Goal: Transaction & Acquisition: Purchase product/service

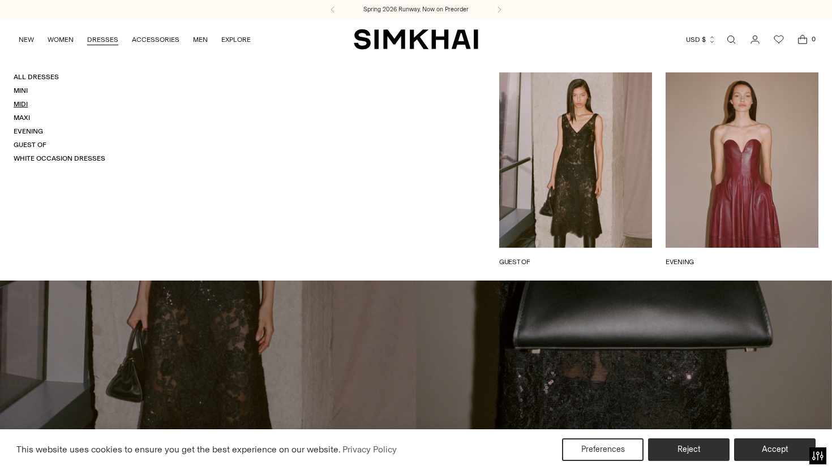
click at [23, 107] on link "Midi" at bounding box center [21, 104] width 14 height 8
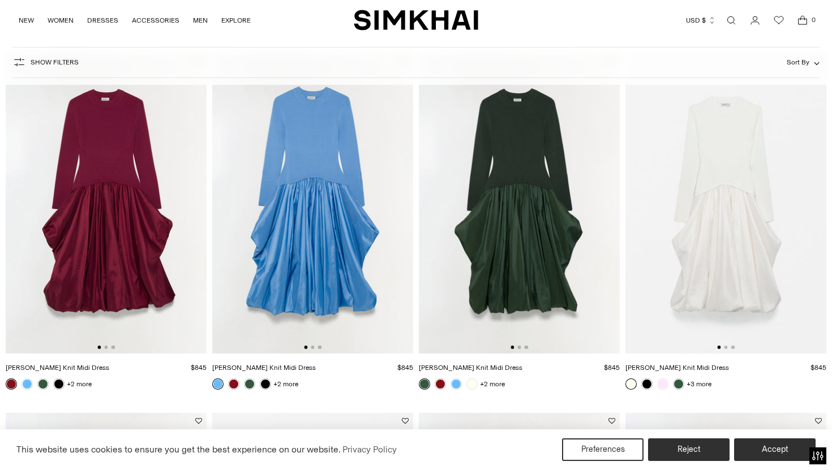
click at [760, 212] on img at bounding box center [725, 204] width 201 height 302
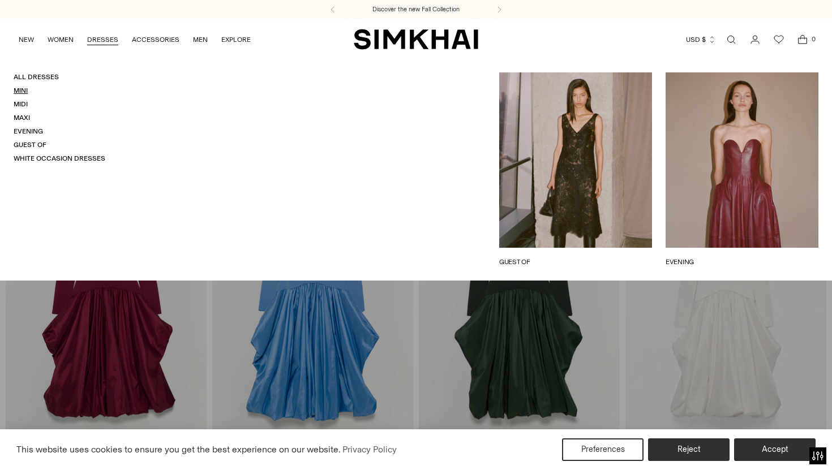
click at [21, 88] on link "Mini" at bounding box center [21, 91] width 14 height 8
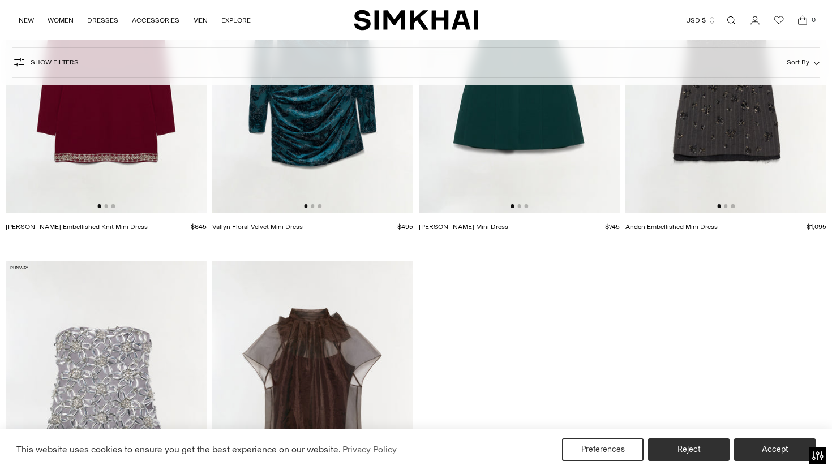
scroll to position [4506, 0]
